Goal: Use online tool/utility: Utilize a website feature to perform a specific function

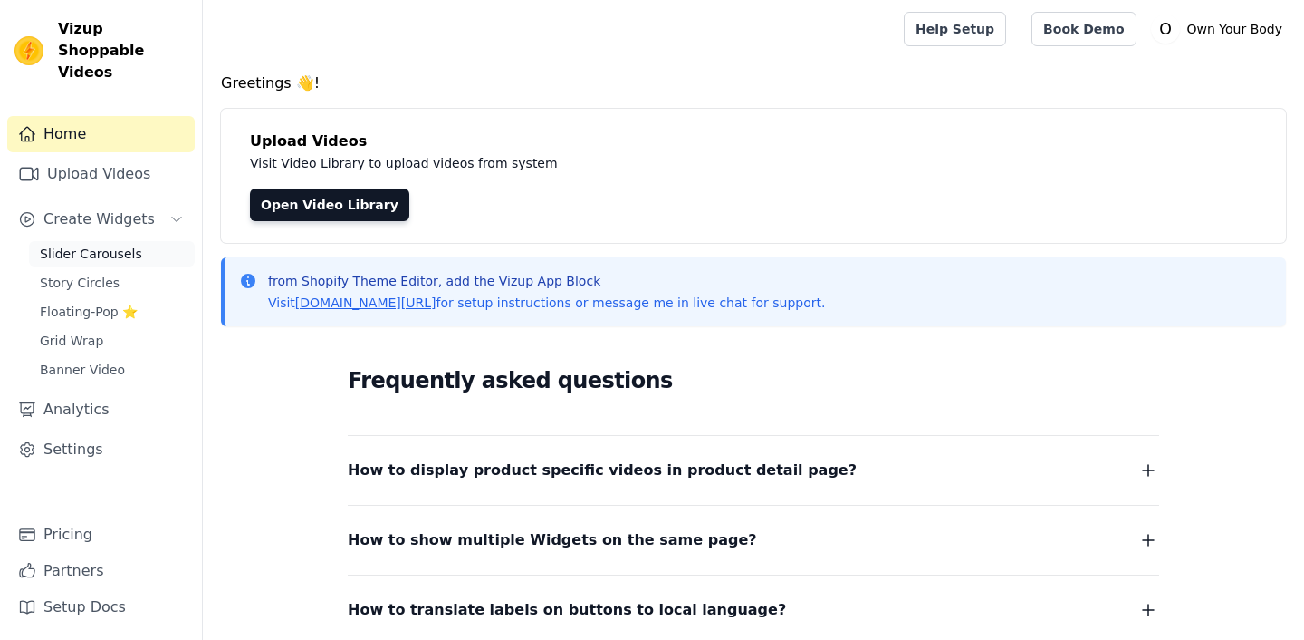
click at [104, 245] on span "Slider Carousels" at bounding box center [91, 254] width 102 height 18
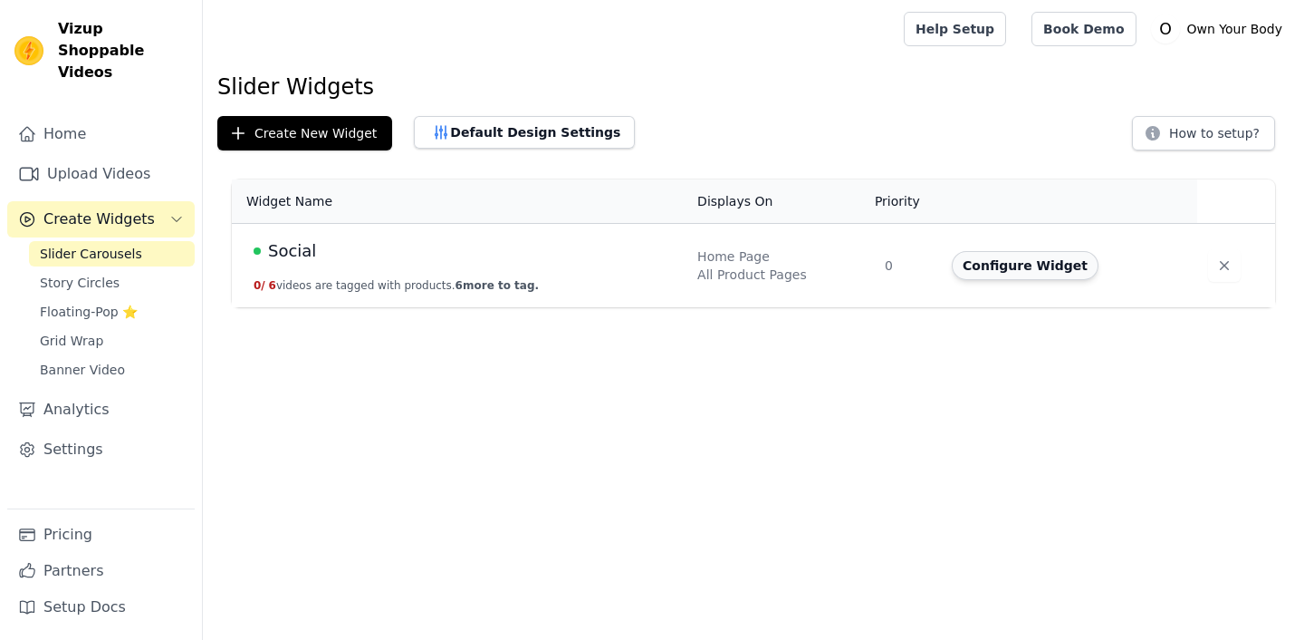
click at [1021, 267] on button "Configure Widget" at bounding box center [1025, 265] width 147 height 29
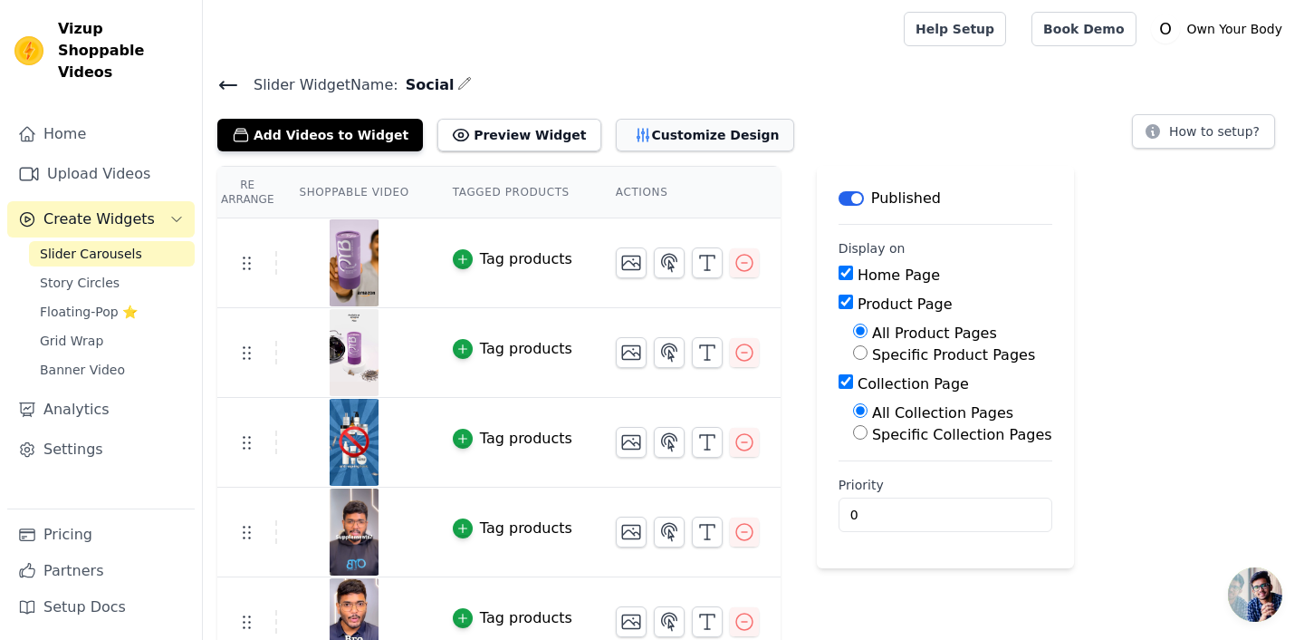
click at [638, 141] on button "Customize Design" at bounding box center [705, 135] width 178 height 33
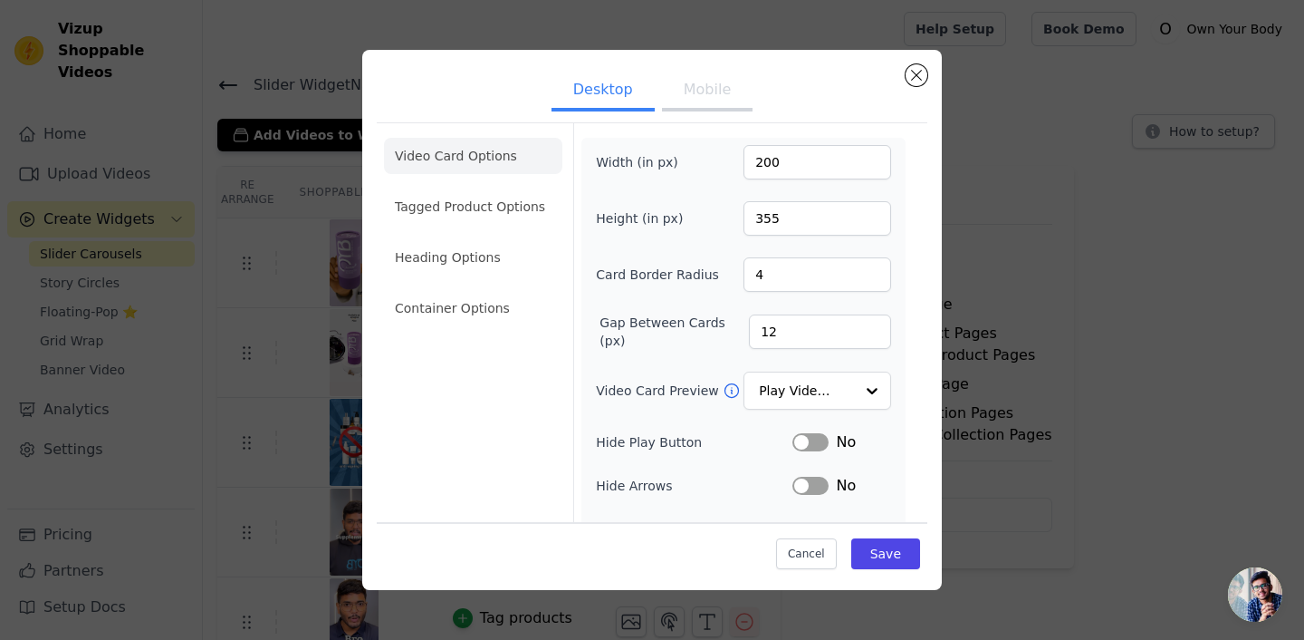
scroll to position [163, 0]
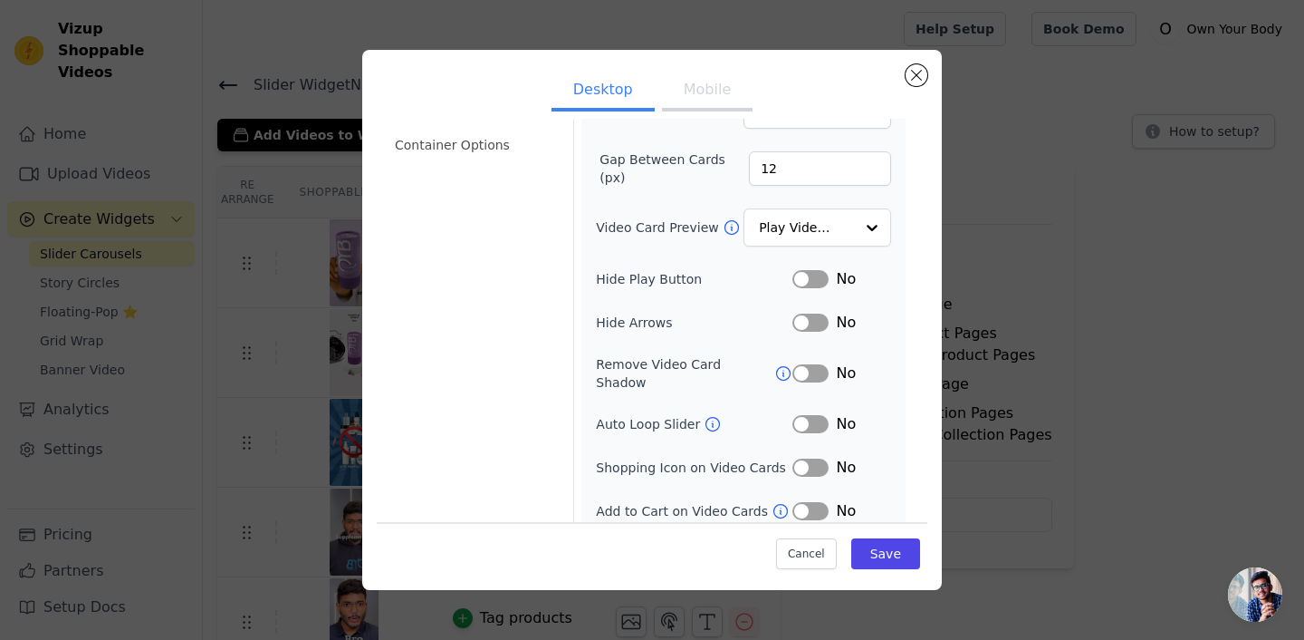
click at [814, 458] on button "Label" at bounding box center [811, 467] width 36 height 18
click at [813, 502] on button "Label" at bounding box center [811, 511] width 36 height 18
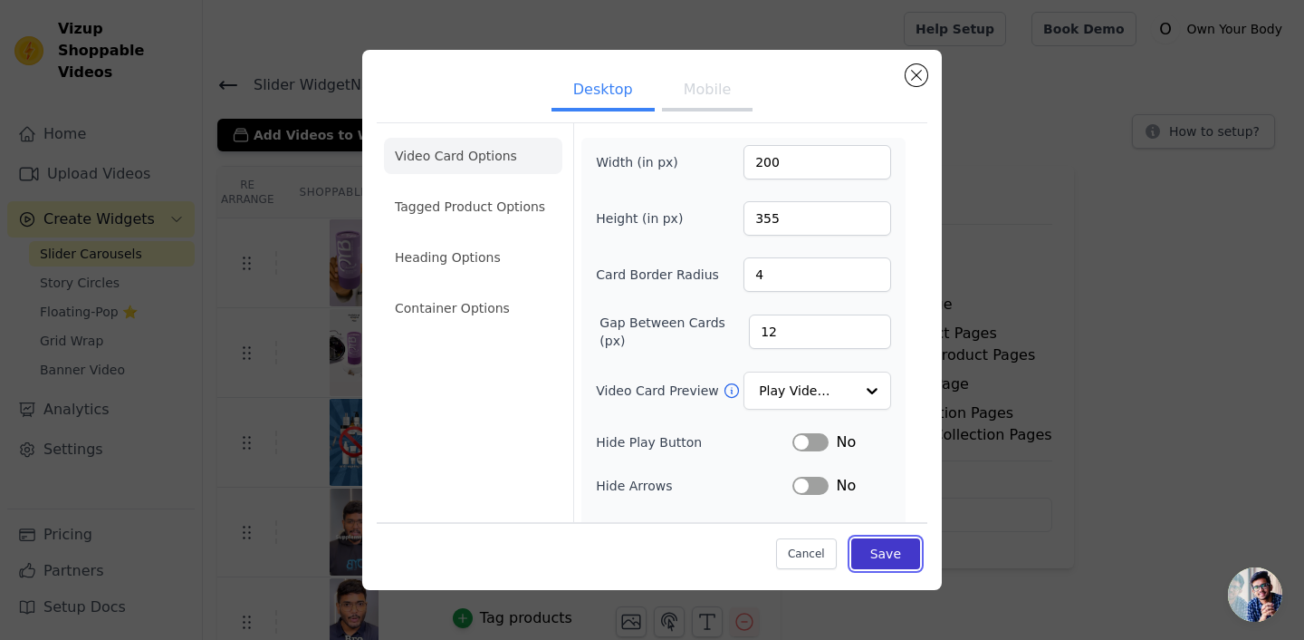
click at [908, 553] on button "Save" at bounding box center [886, 552] width 69 height 31
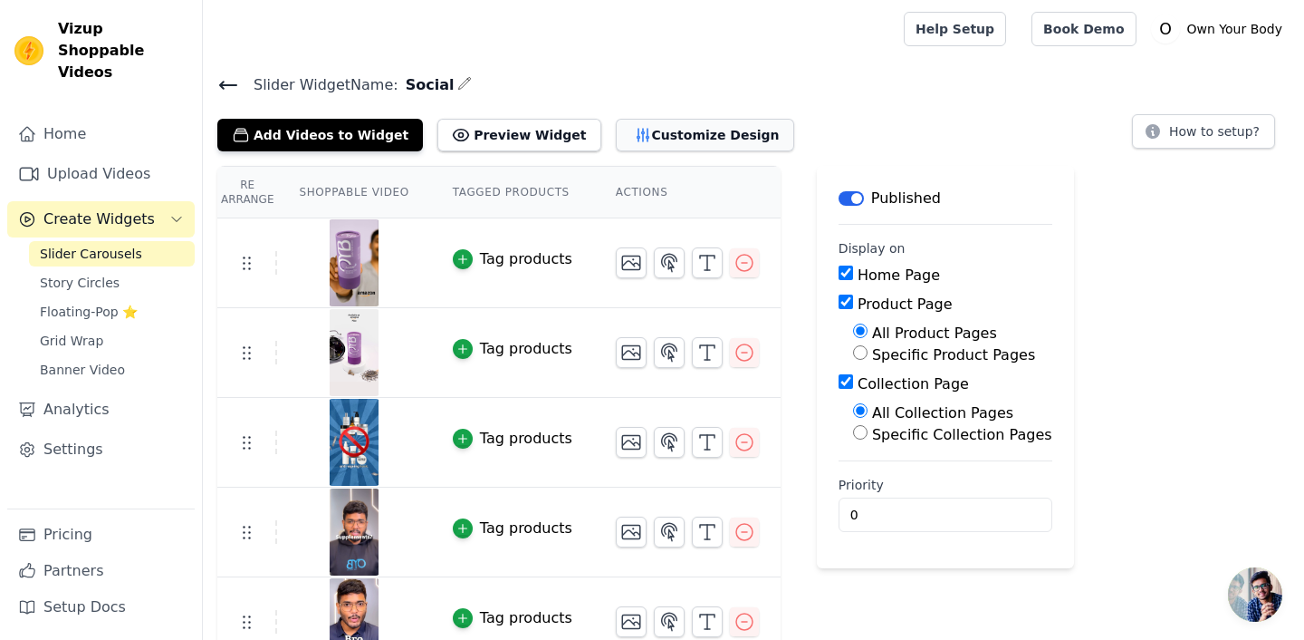
click at [639, 139] on button "Customize Design" at bounding box center [705, 135] width 178 height 33
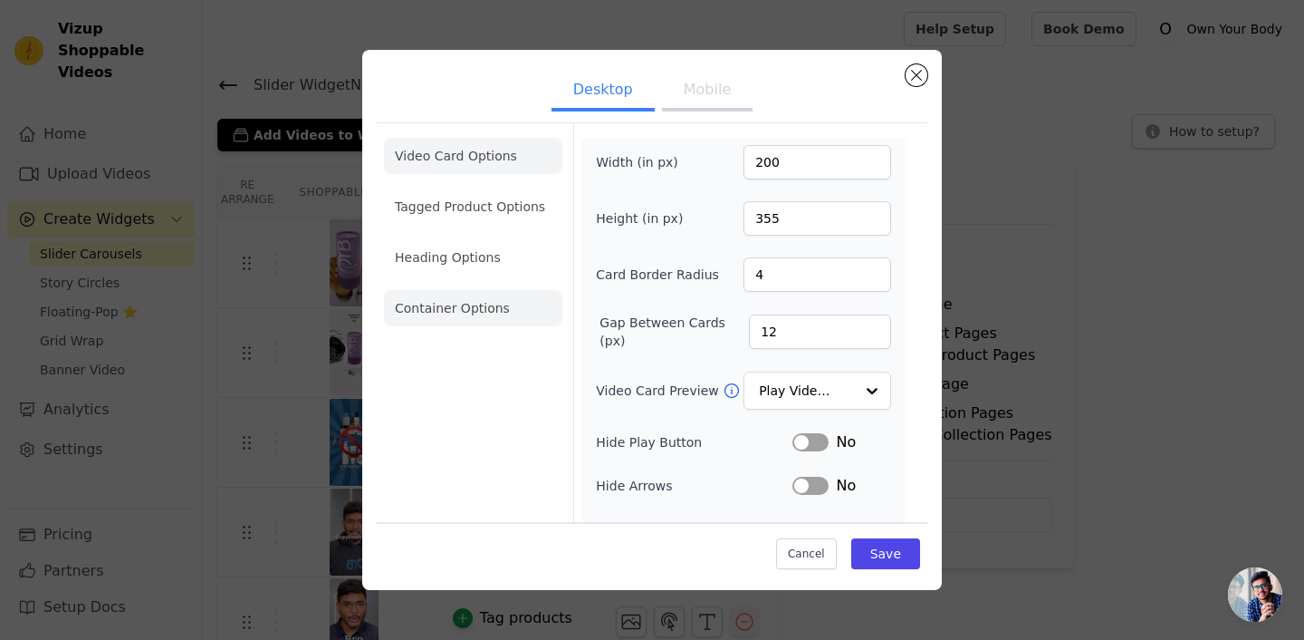
click at [460, 300] on li "Container Options" at bounding box center [473, 308] width 178 height 36
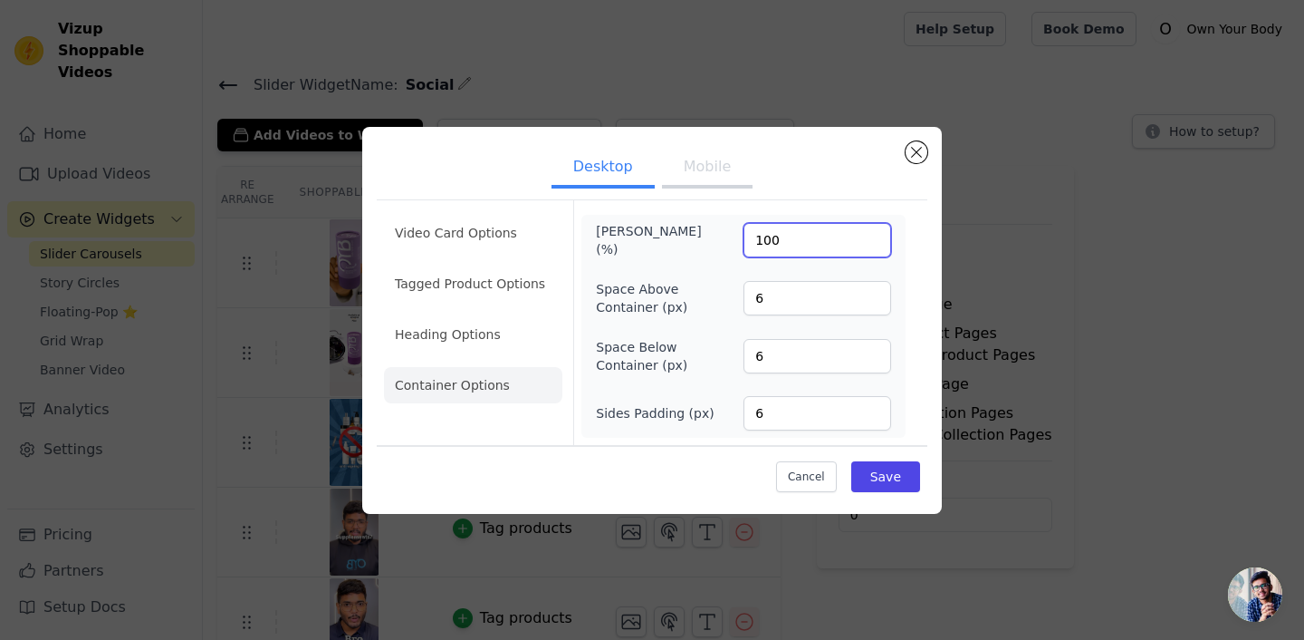
click at [791, 240] on input "100" at bounding box center [818, 240] width 148 height 34
click at [708, 178] on button "Mobile" at bounding box center [707, 169] width 91 height 40
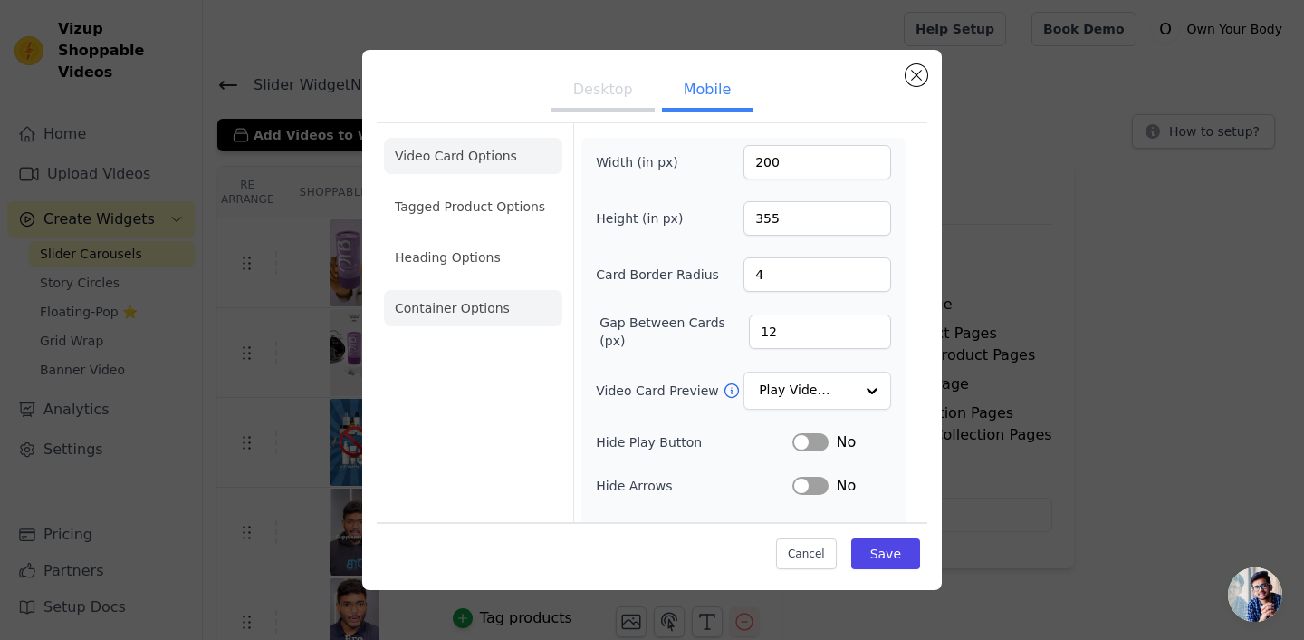
click at [474, 306] on li "Container Options" at bounding box center [473, 308] width 178 height 36
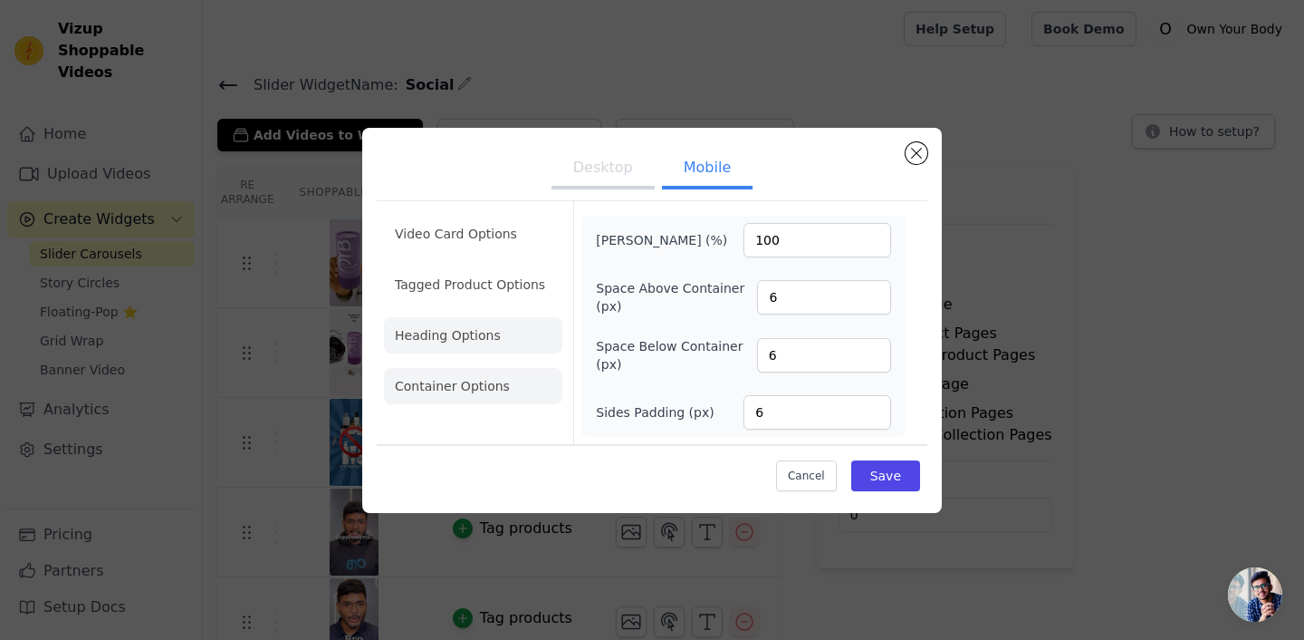
click at [465, 324] on li "Heading Options" at bounding box center [473, 335] width 178 height 36
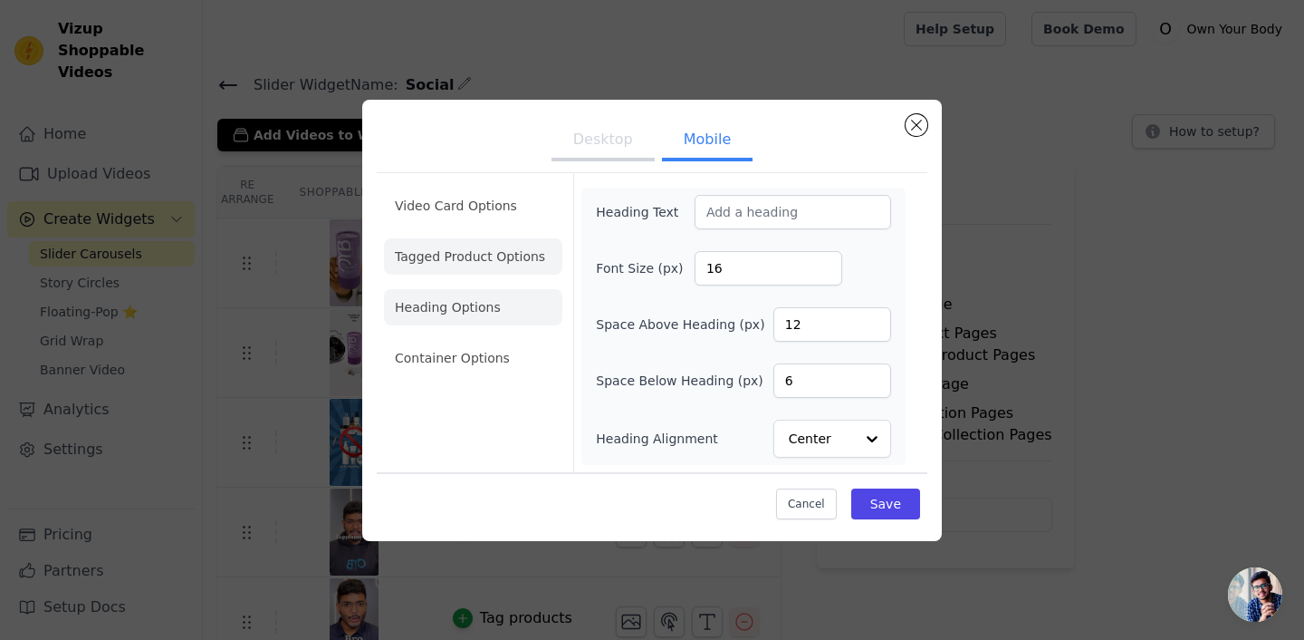
click at [461, 340] on li "Tagged Product Options" at bounding box center [473, 358] width 178 height 36
